Goal: Obtain resource: Download file/media

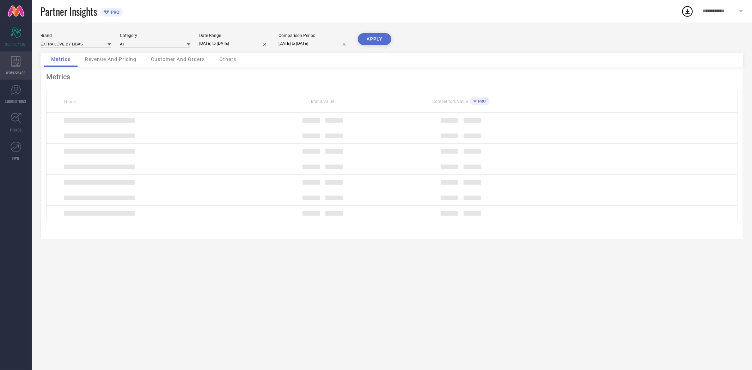
click at [12, 64] on icon at bounding box center [16, 61] width 10 height 11
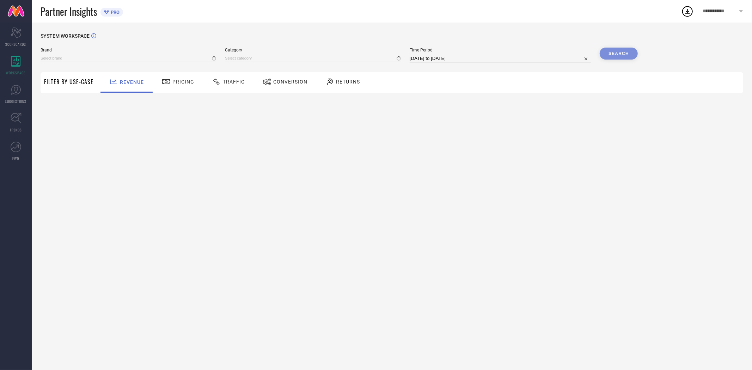
type input "EXTRA LOVE BY LIBAS"
type input "All"
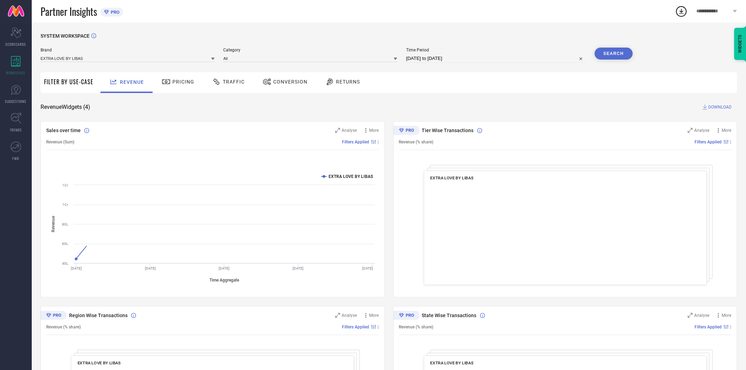
click at [290, 84] on span "Conversion" at bounding box center [290, 82] width 34 height 6
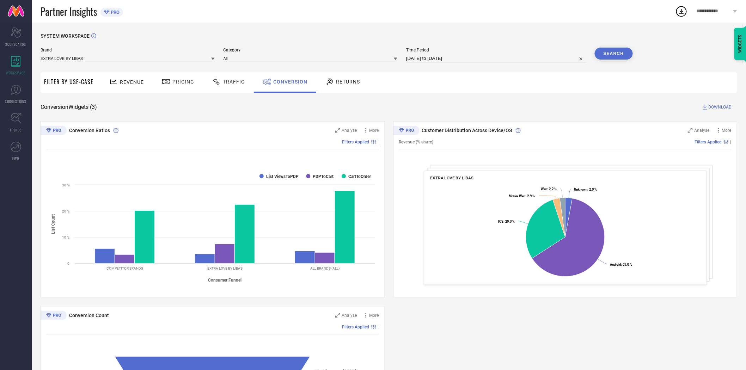
click at [421, 57] on input "[DATE] to [DATE]" at bounding box center [496, 58] width 180 height 8
select select "8"
select select "2025"
select select "9"
select select "2025"
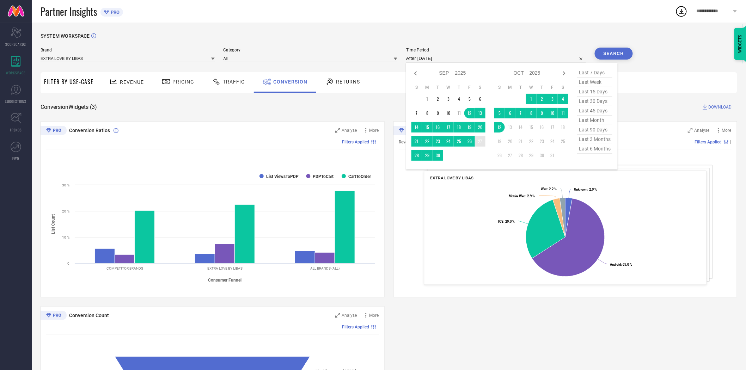
click at [481, 140] on td "27" at bounding box center [480, 141] width 11 height 11
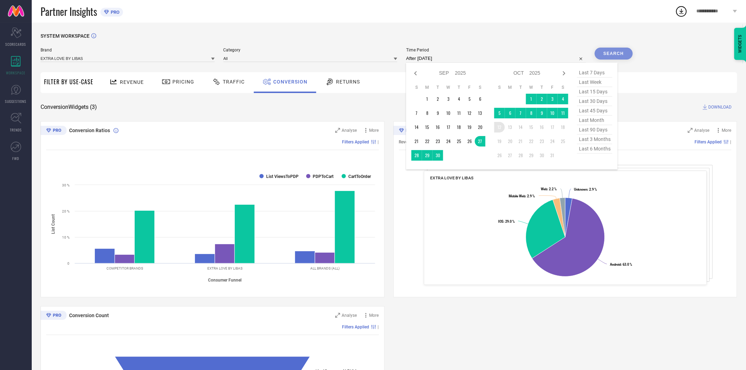
type input "[DATE] to [DATE]"
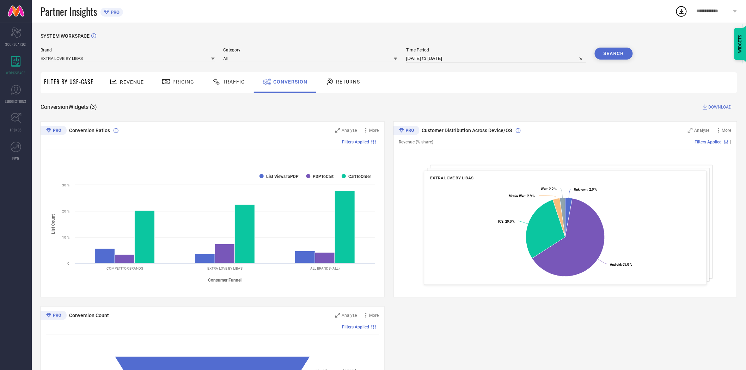
click at [615, 53] on button "Search" at bounding box center [614, 54] width 38 height 12
click at [607, 54] on button "Search" at bounding box center [614, 54] width 38 height 12
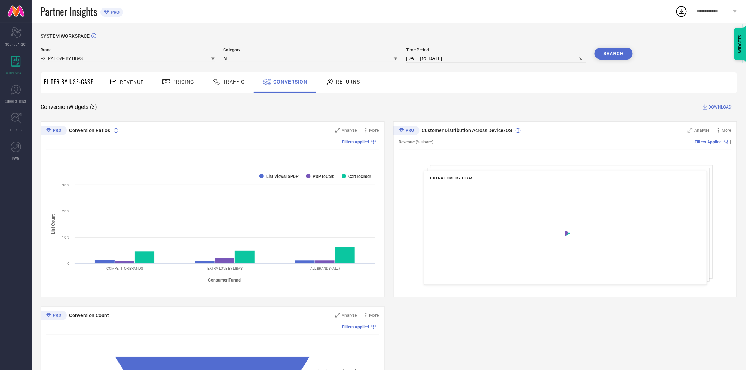
click at [713, 106] on span "DOWNLOAD" at bounding box center [719, 107] width 23 height 7
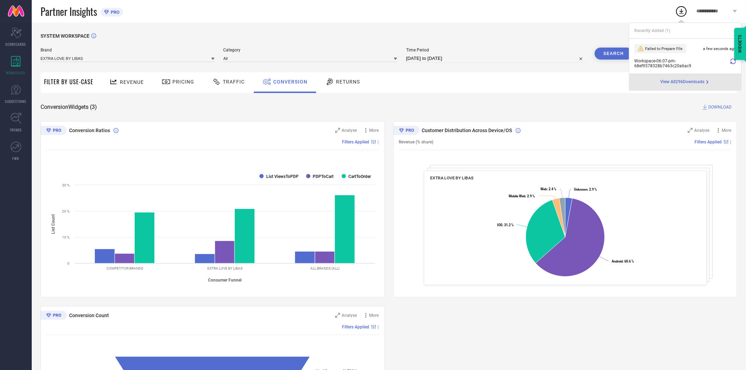
click at [600, 91] on div "Revenue Pricing Traffic Conversion Returns" at bounding box center [417, 82] width 640 height 21
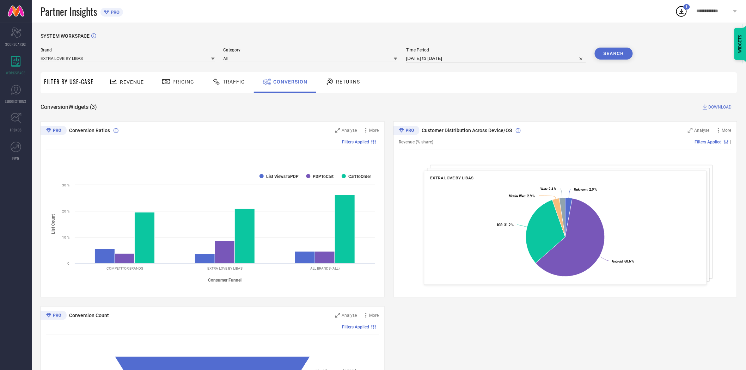
click at [720, 105] on span "DOWNLOAD" at bounding box center [719, 107] width 23 height 7
click at [679, 11] on icon at bounding box center [681, 11] width 13 height 13
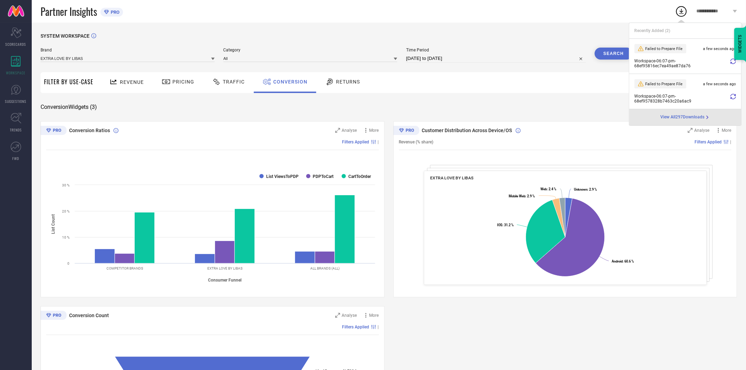
click at [732, 62] on icon at bounding box center [733, 62] width 6 height 6
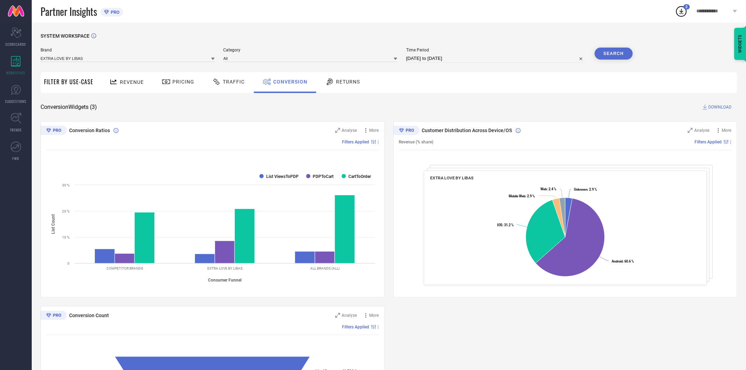
click at [682, 12] on icon at bounding box center [681, 11] width 5 height 5
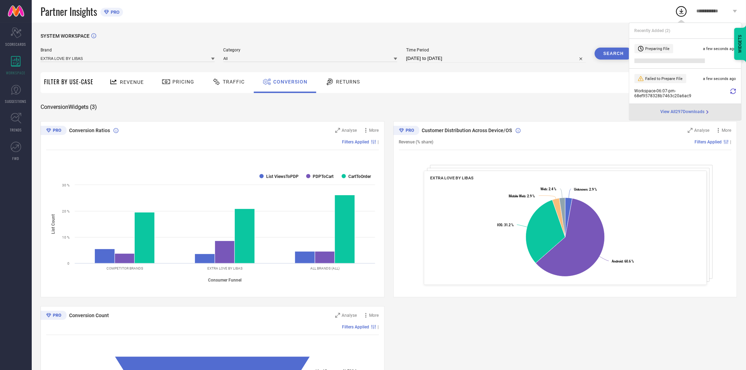
click at [731, 89] on icon at bounding box center [733, 91] width 6 height 6
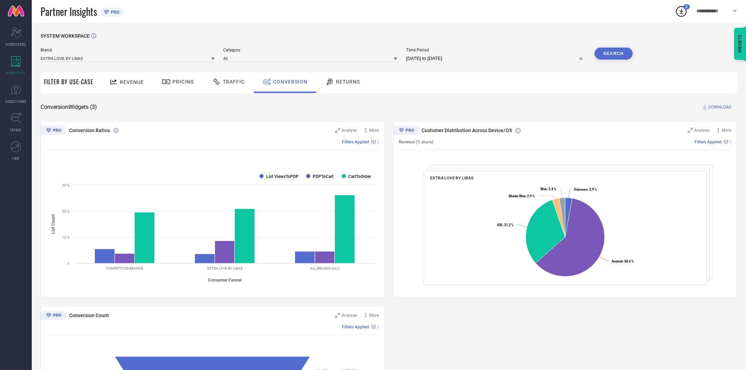
drag, startPoint x: 560, startPoint y: 84, endPoint x: 620, endPoint y: 62, distance: 64.3
click at [566, 84] on div "Revenue Pricing Traffic Conversion Returns" at bounding box center [417, 82] width 640 height 21
click at [622, 52] on button "Search" at bounding box center [614, 54] width 38 height 12
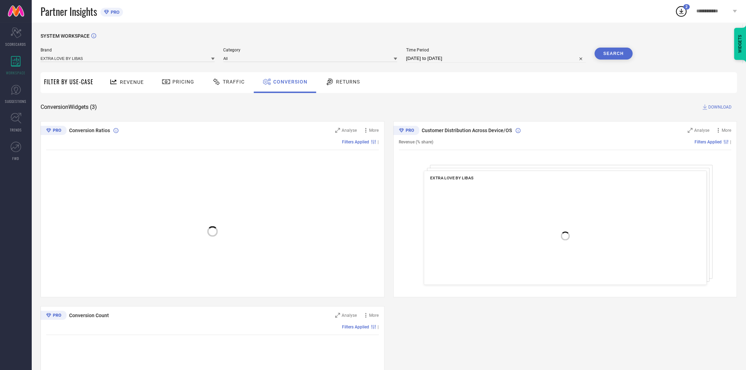
click at [622, 52] on button "Search" at bounding box center [614, 54] width 38 height 12
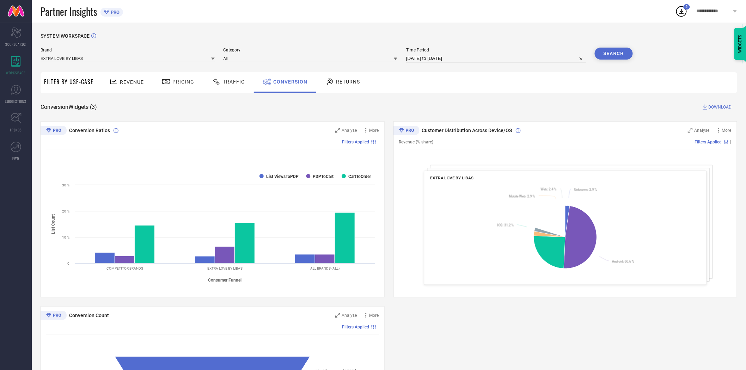
click at [713, 108] on span "DOWNLOAD" at bounding box center [719, 107] width 23 height 7
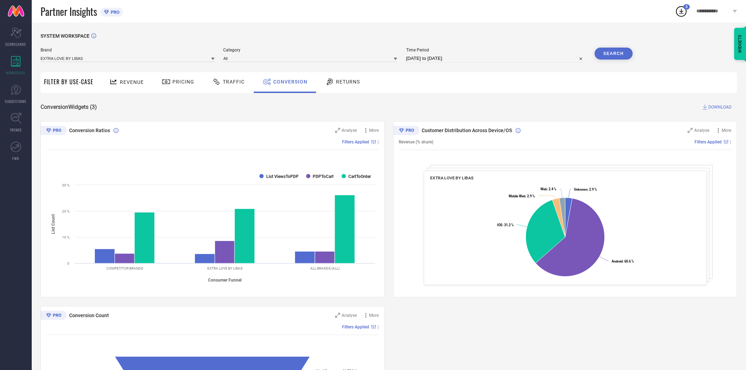
click at [681, 9] on icon at bounding box center [681, 11] width 13 height 13
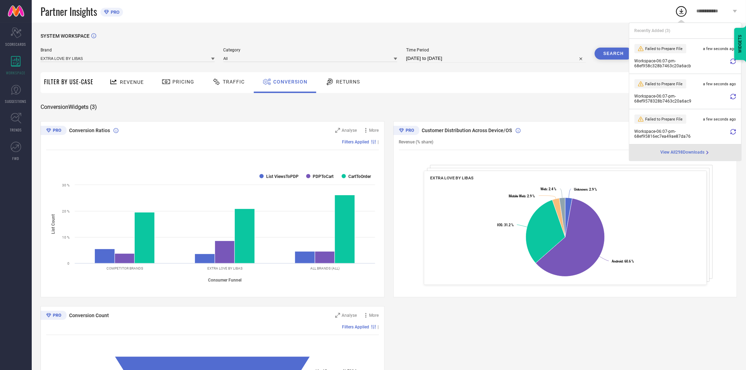
click at [562, 45] on div "SYSTEM WORKSPACE" at bounding box center [389, 40] width 696 height 14
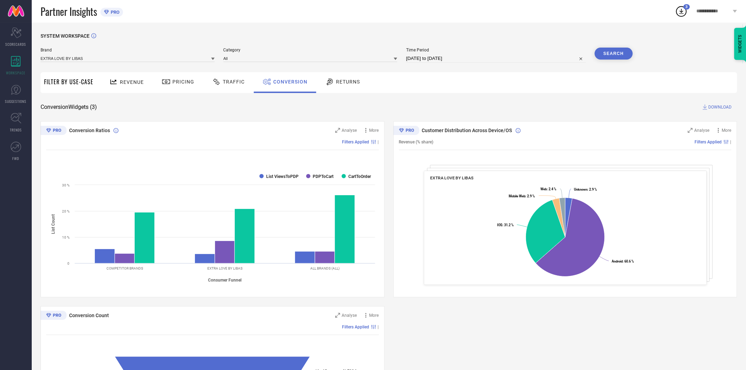
click at [716, 106] on span "DOWNLOAD" at bounding box center [719, 107] width 23 height 7
